Goal: Transaction & Acquisition: Obtain resource

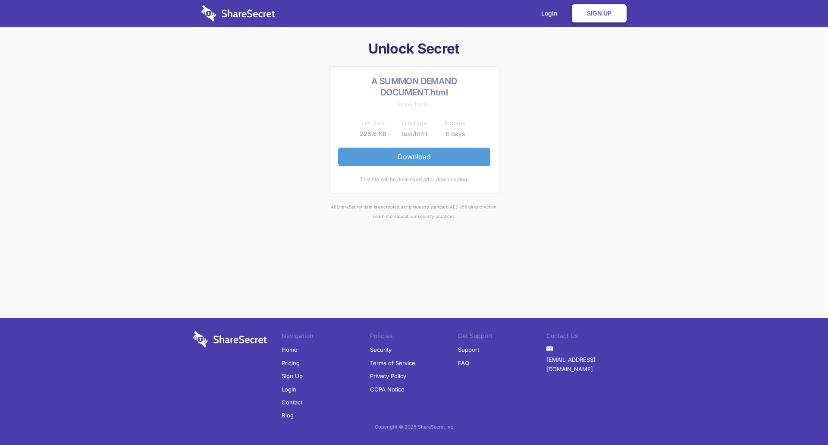
click at [398, 158] on link "Download" at bounding box center [414, 157] width 152 height 18
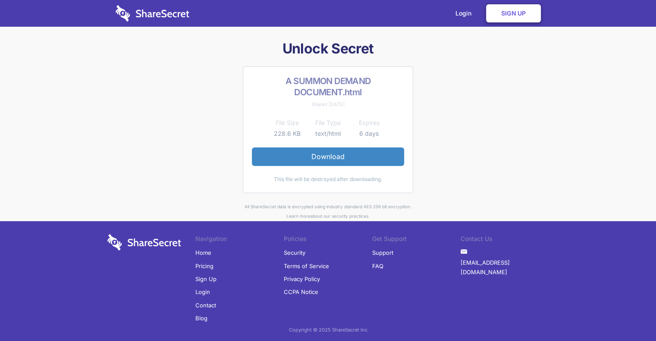
click at [479, 47] on h1 "Unlock Secret" at bounding box center [328, 49] width 449 height 18
click at [507, 13] on link "Sign Up" at bounding box center [513, 13] width 55 height 18
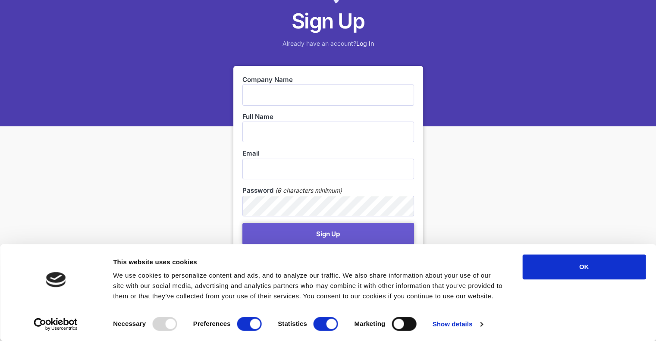
scroll to position [129, 0]
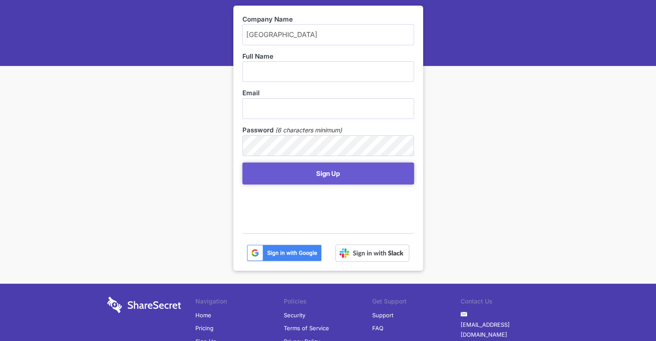
type input "Cape Grace Hotel"
click at [288, 69] on input "text" at bounding box center [328, 71] width 172 height 21
type input "?"
type input "Shaun Poggenpoel"
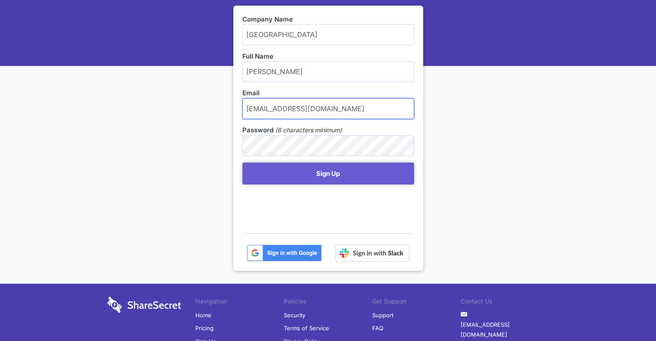
type input "Shaunpoggenpoel22@gmail.com"
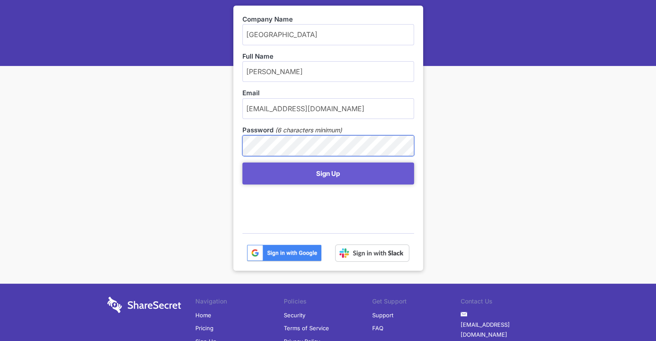
click at [242, 163] on button "Sign Up" at bounding box center [328, 174] width 172 height 22
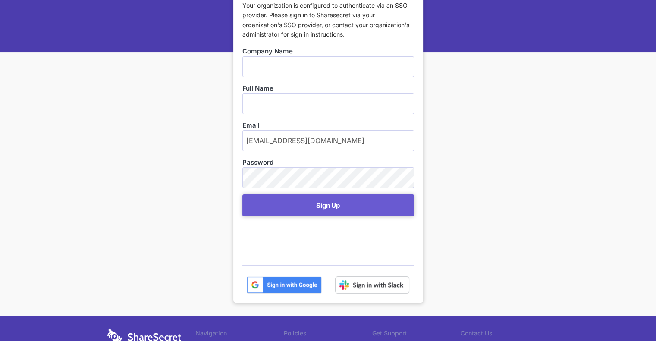
scroll to position [129, 0]
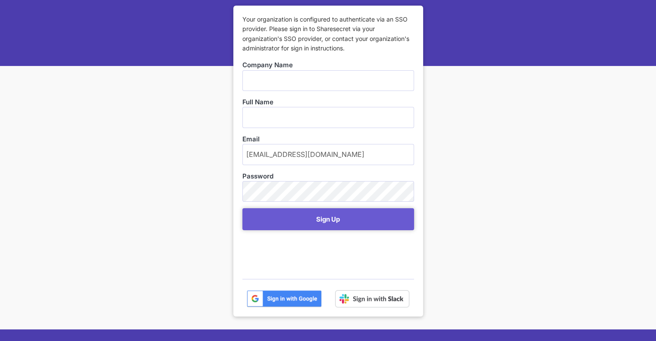
click at [286, 76] on input "text" at bounding box center [328, 80] width 172 height 21
type input "Cape Grace Hotel"
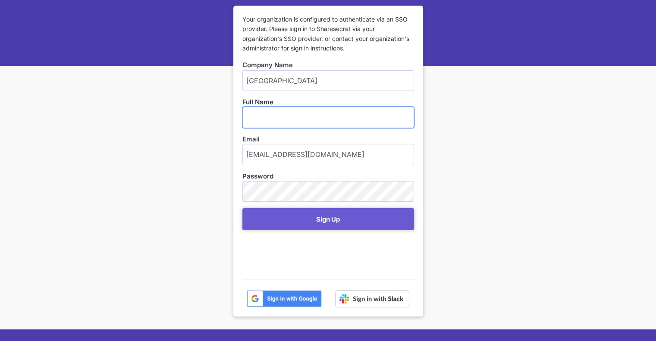
click at [280, 122] on input "text" at bounding box center [328, 117] width 172 height 21
type input "Shaun Poggenpoel"
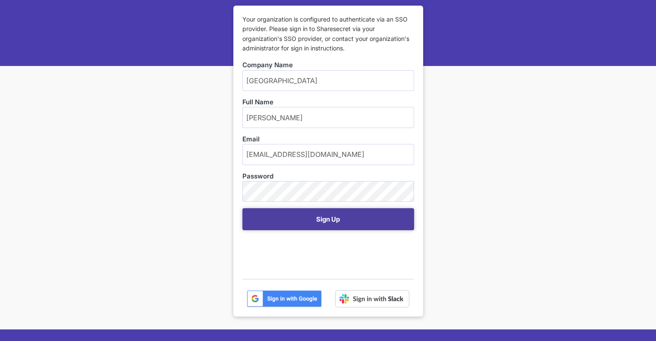
click at [326, 220] on button "Sign Up" at bounding box center [328, 219] width 172 height 22
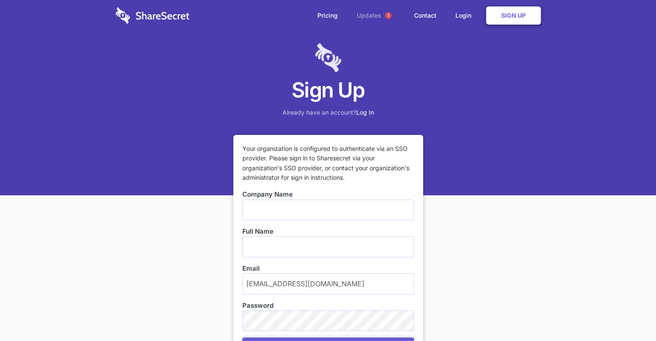
click at [373, 14] on link "Updates 1" at bounding box center [376, 15] width 56 height 31
click at [458, 16] on link "Login" at bounding box center [466, 15] width 38 height 27
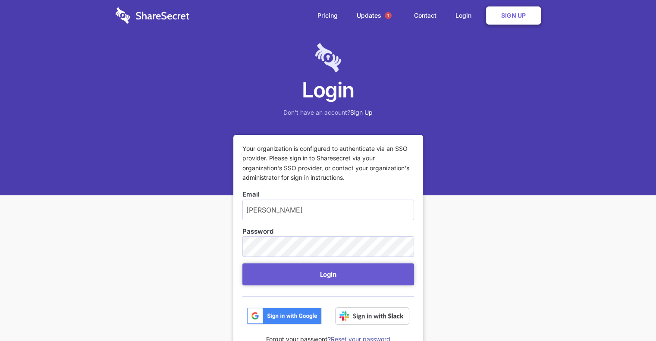
type input "[EMAIL_ADDRESS][DOMAIN_NAME]"
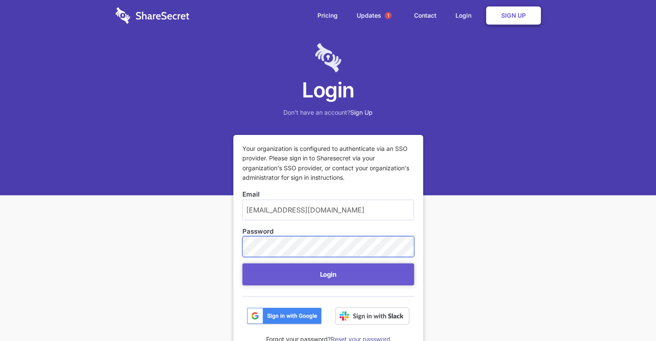
click at [242, 264] on button "Login" at bounding box center [328, 275] width 172 height 22
click at [309, 318] on img at bounding box center [284, 316] width 75 height 17
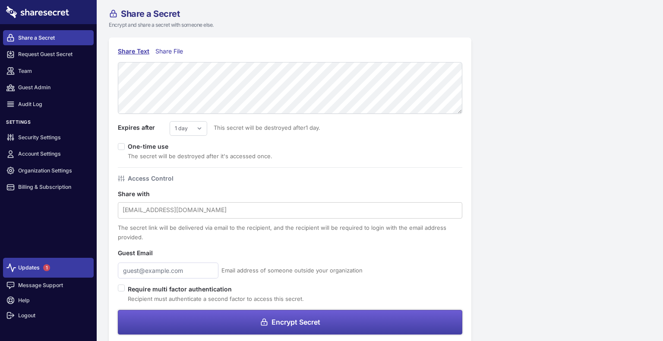
click at [26, 265] on link "Updates 1" at bounding box center [48, 268] width 91 height 20
